Goal: Navigation & Orientation: Find specific page/section

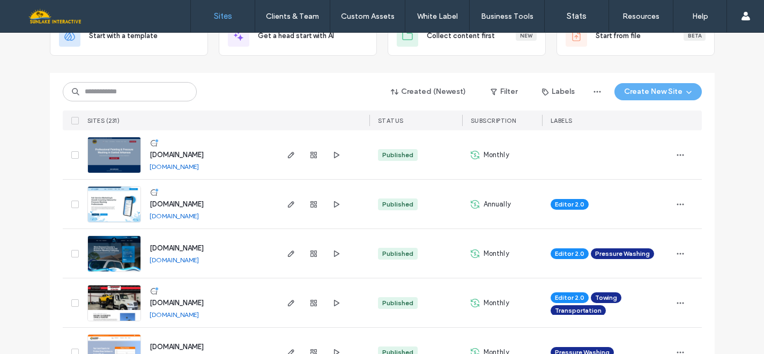
scroll to position [119, 0]
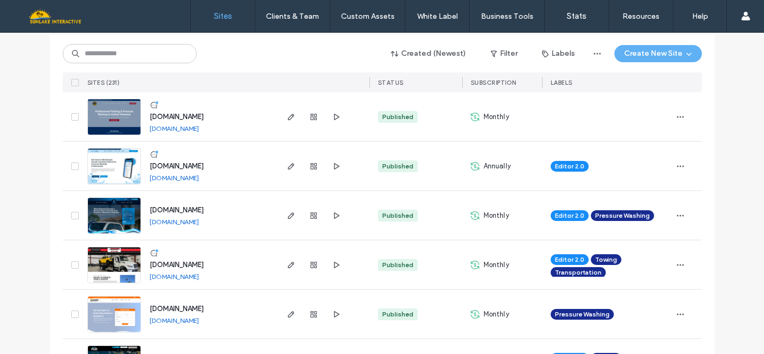
click at [204, 210] on span "[DOMAIN_NAME]" at bounding box center [177, 210] width 54 height 8
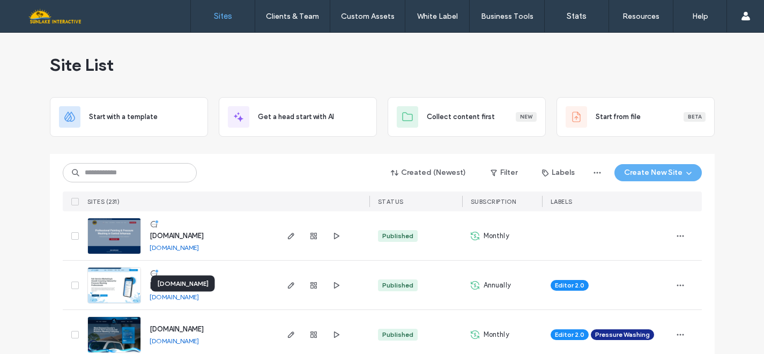
scroll to position [26, 0]
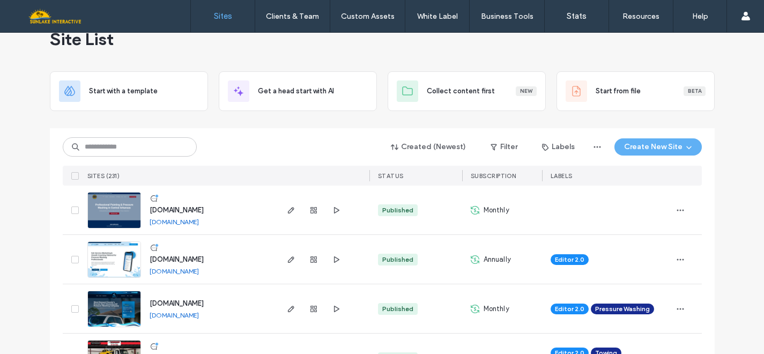
click at [170, 314] on link "[DOMAIN_NAME]" at bounding box center [174, 315] width 49 height 8
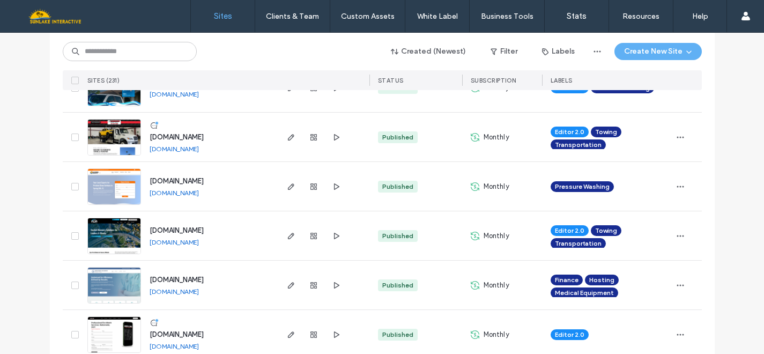
scroll to position [252, 0]
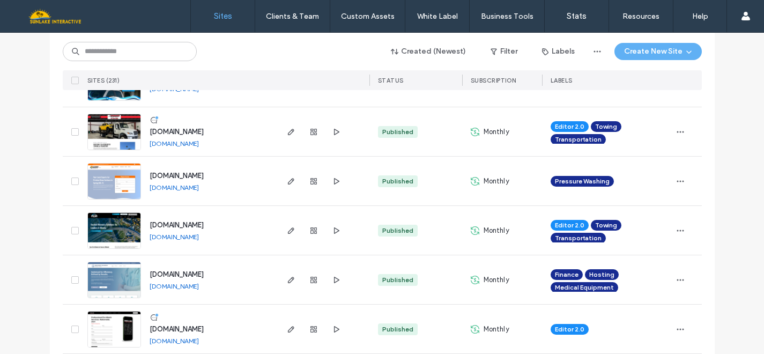
click at [183, 174] on span "[DOMAIN_NAME]" at bounding box center [177, 176] width 54 height 8
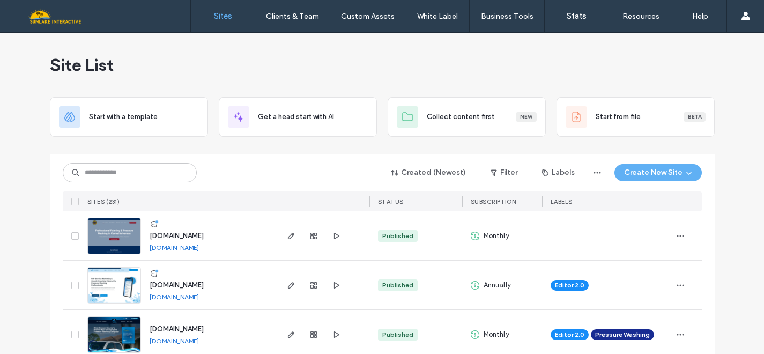
click at [165, 248] on link "[DOMAIN_NAME]" at bounding box center [174, 247] width 49 height 8
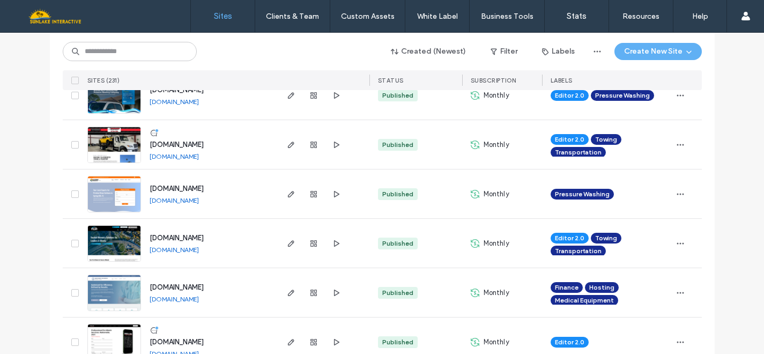
scroll to position [243, 0]
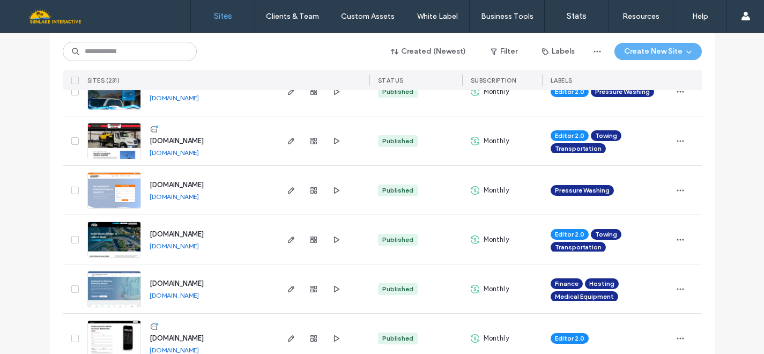
click at [183, 194] on link "[DOMAIN_NAME]" at bounding box center [174, 197] width 49 height 8
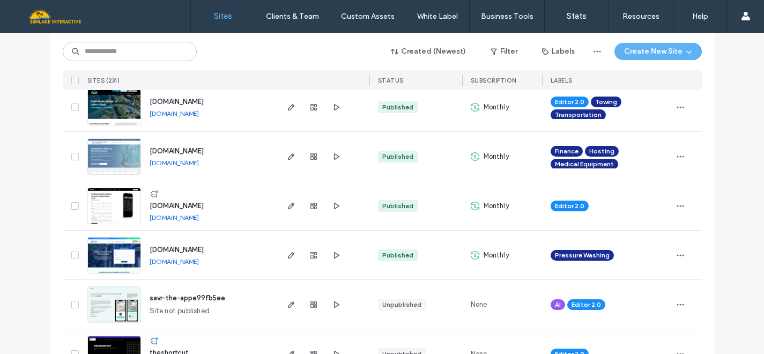
scroll to position [382, 0]
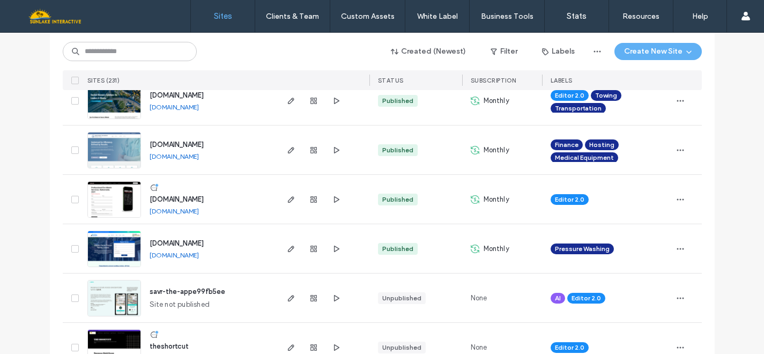
click at [162, 255] on link "[DOMAIN_NAME]" at bounding box center [174, 255] width 49 height 8
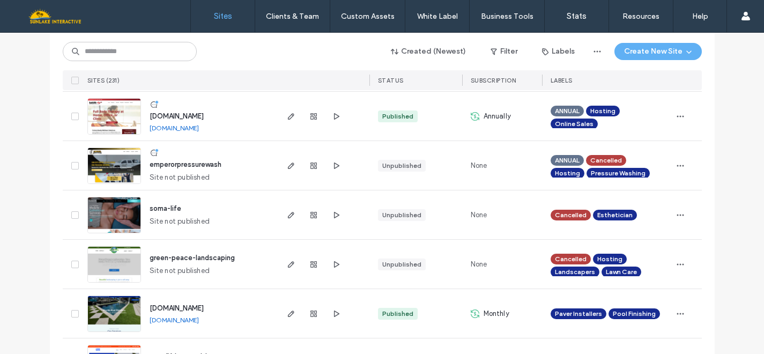
scroll to position [2045, 0]
